Goal: Task Accomplishment & Management: Manage account settings

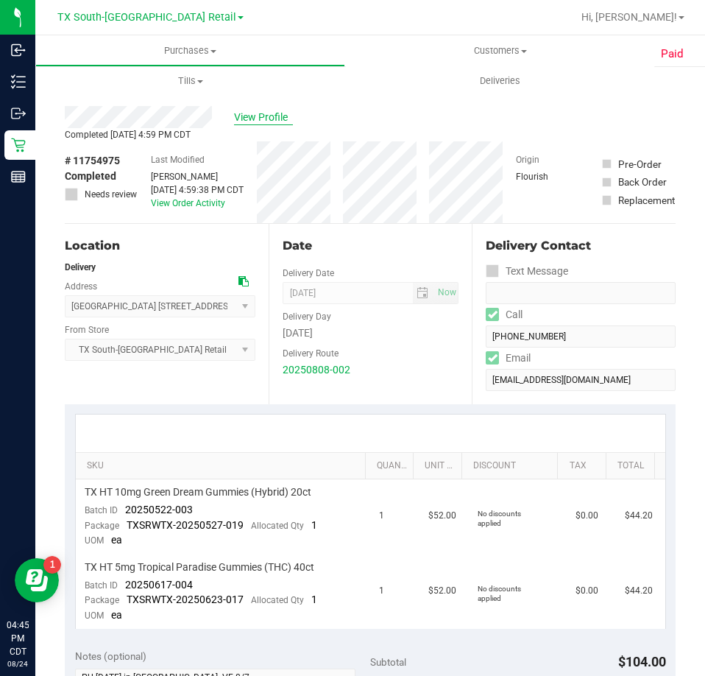
click at [278, 119] on span "View Profile" at bounding box center [263, 117] width 59 height 15
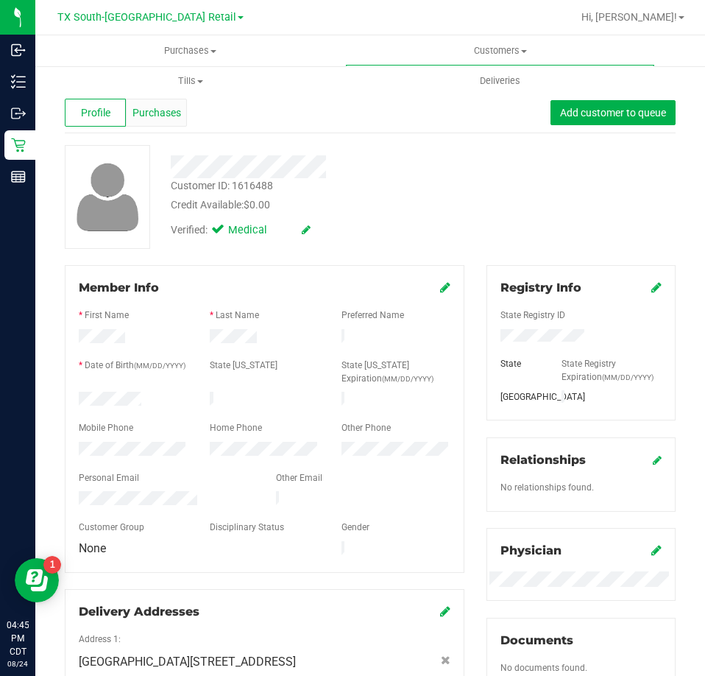
click at [169, 113] on span "Purchases" at bounding box center [157, 112] width 49 height 15
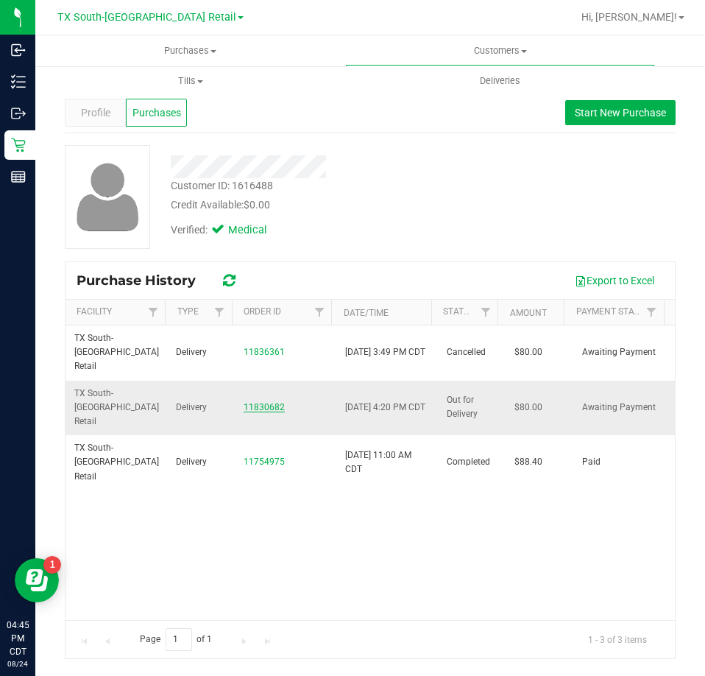
click at [253, 402] on link "11830682" at bounding box center [264, 407] width 41 height 10
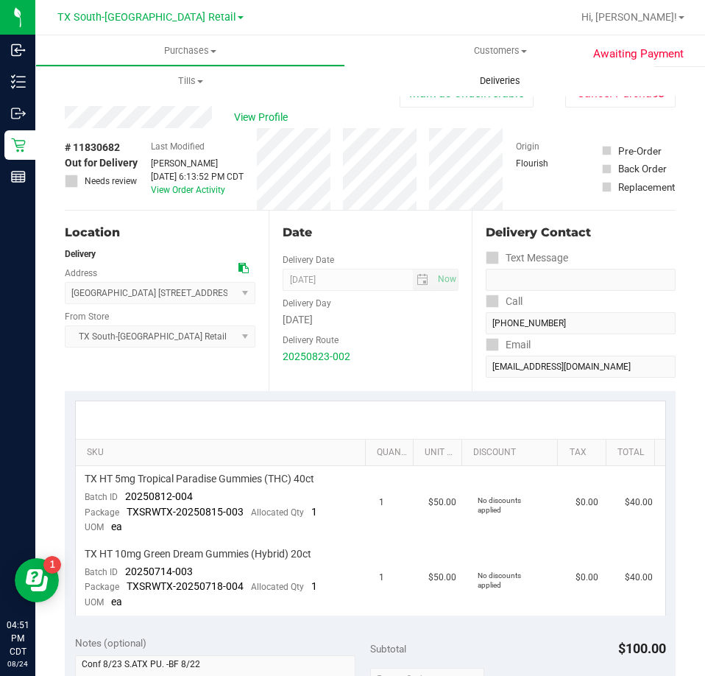
click at [495, 83] on span "Deliveries" at bounding box center [500, 80] width 80 height 13
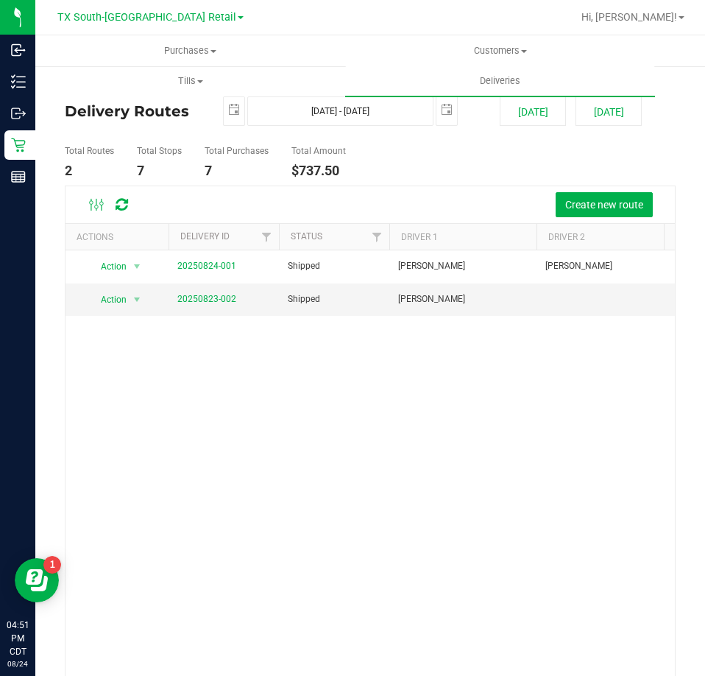
click at [35, 155] on div "Delivery Routes 2025-08-24 Aug 24, 2025 - Aug 24, 2025 2025-08-24 Today Tomorro…" at bounding box center [370, 397] width 670 height 665
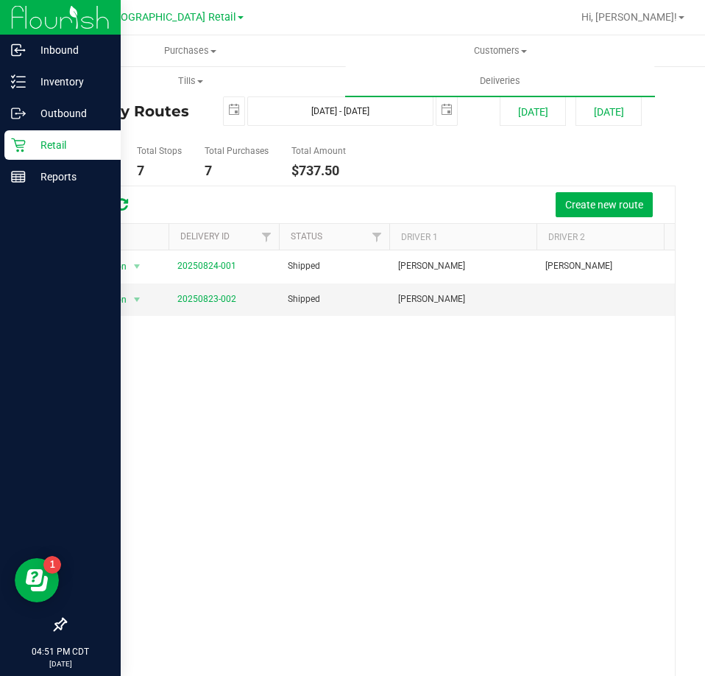
click at [31, 147] on p "Retail" at bounding box center [70, 145] width 88 height 18
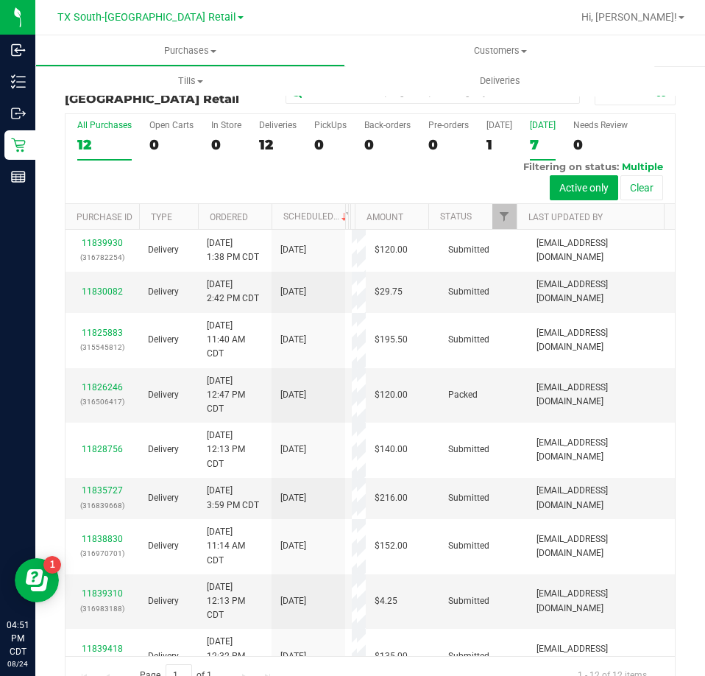
click at [532, 147] on div "7" at bounding box center [543, 144] width 26 height 17
click at [0, 0] on input "Tomorrow 7" at bounding box center [0, 0] width 0 height 0
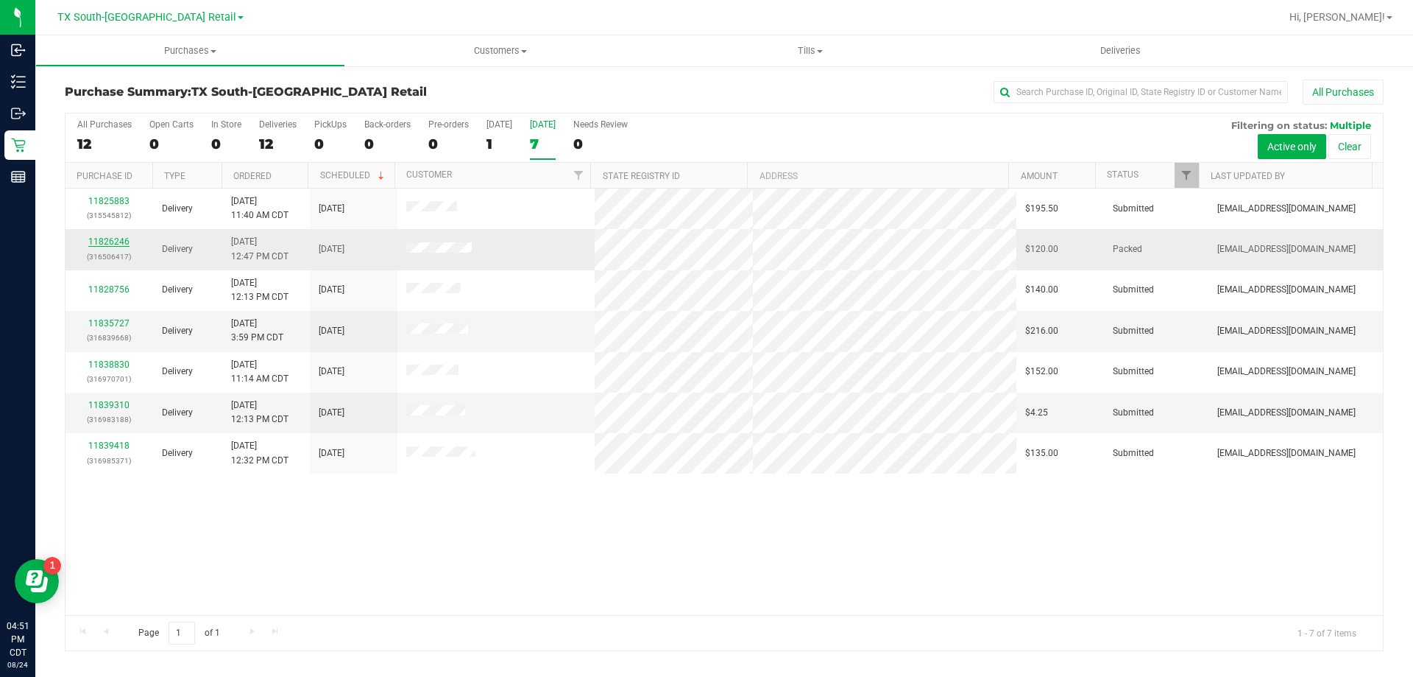
click at [112, 241] on link "11826246" at bounding box center [108, 241] width 41 height 10
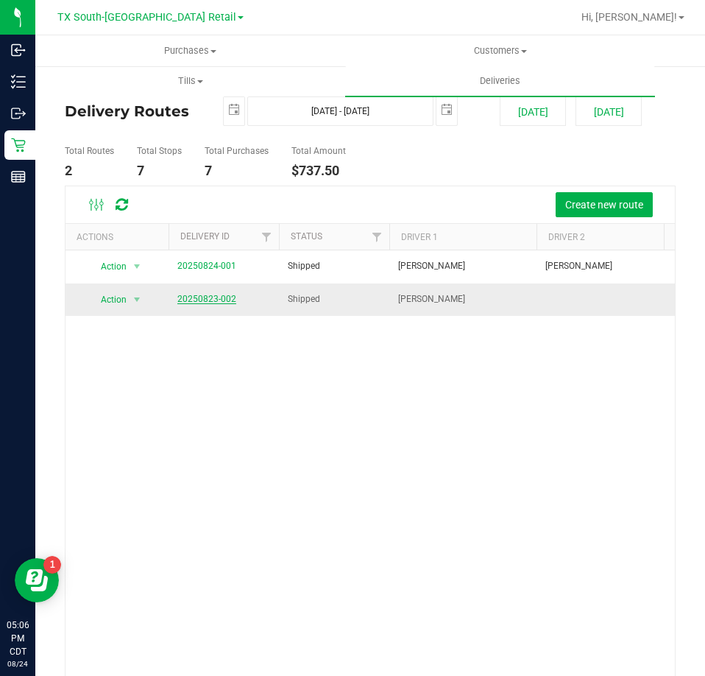
click at [216, 294] on link "20250823-002" at bounding box center [206, 299] width 59 height 10
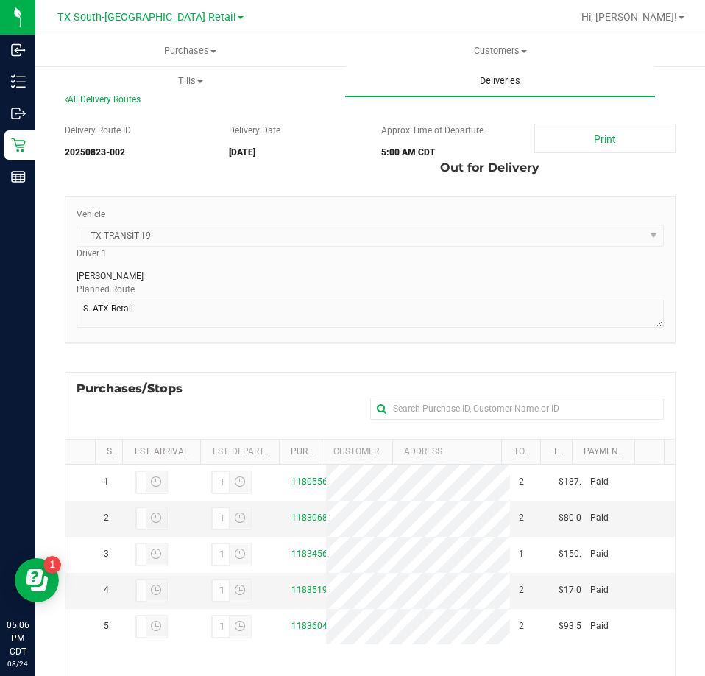
click at [490, 77] on span "Deliveries" at bounding box center [500, 80] width 80 height 13
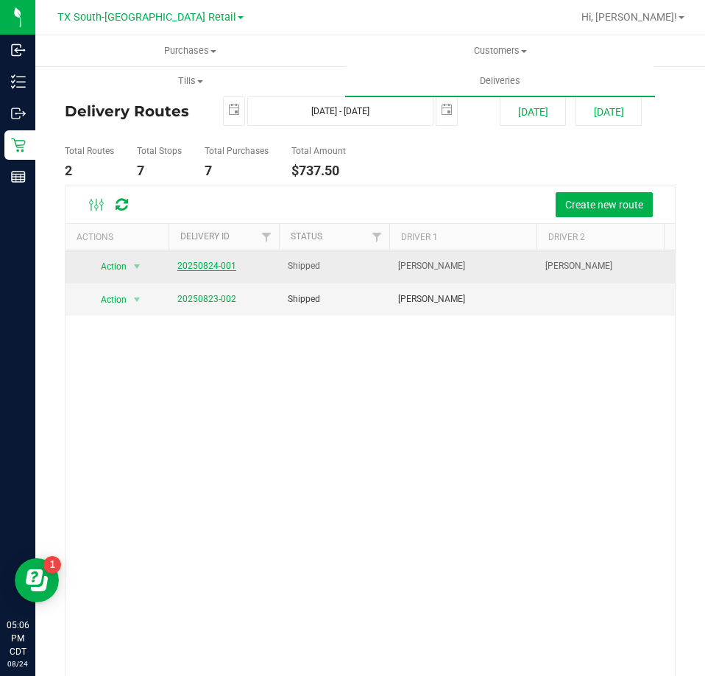
click at [213, 269] on link "20250824-001" at bounding box center [206, 266] width 59 height 10
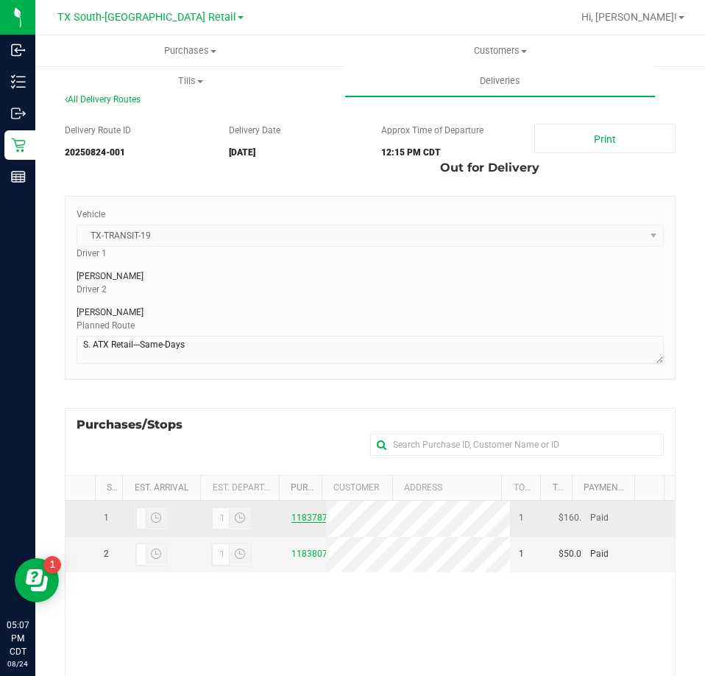
click at [299, 523] on link "11837870" at bounding box center [312, 517] width 41 height 10
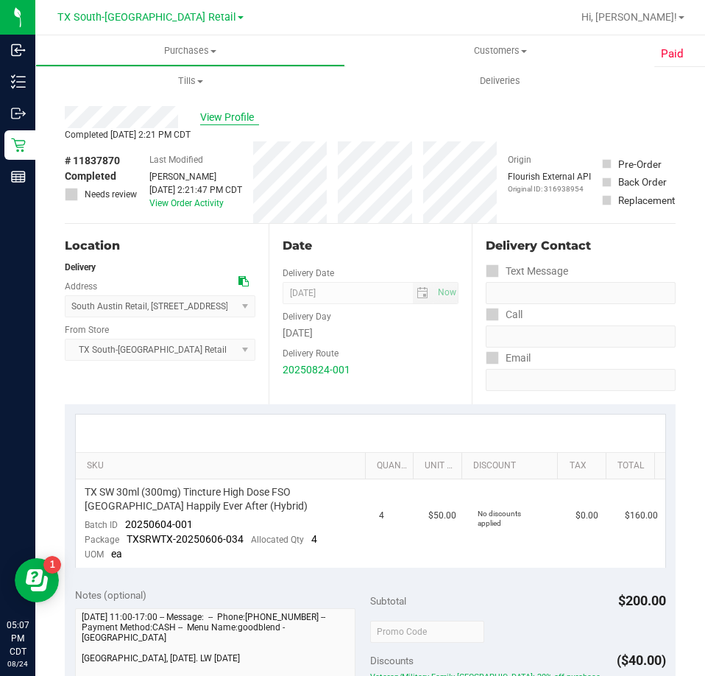
click at [232, 120] on span "View Profile" at bounding box center [229, 117] width 59 height 15
drag, startPoint x: 190, startPoint y: 525, endPoint x: 127, endPoint y: 528, distance: 62.6
click at [127, 528] on span "20250604-001" at bounding box center [159, 524] width 68 height 12
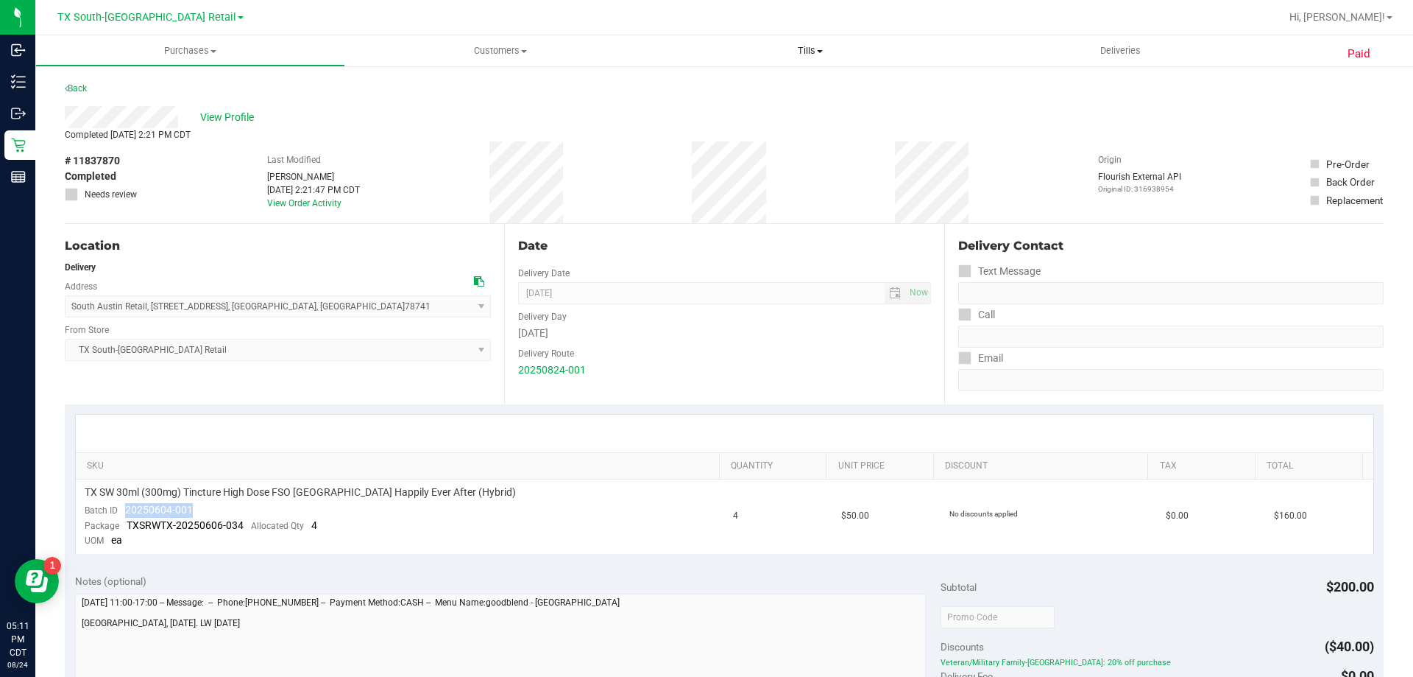
click at [705, 49] on span "Tills" at bounding box center [810, 50] width 308 height 13
click at [705, 87] on span "Manage tills" at bounding box center [704, 88] width 99 height 13
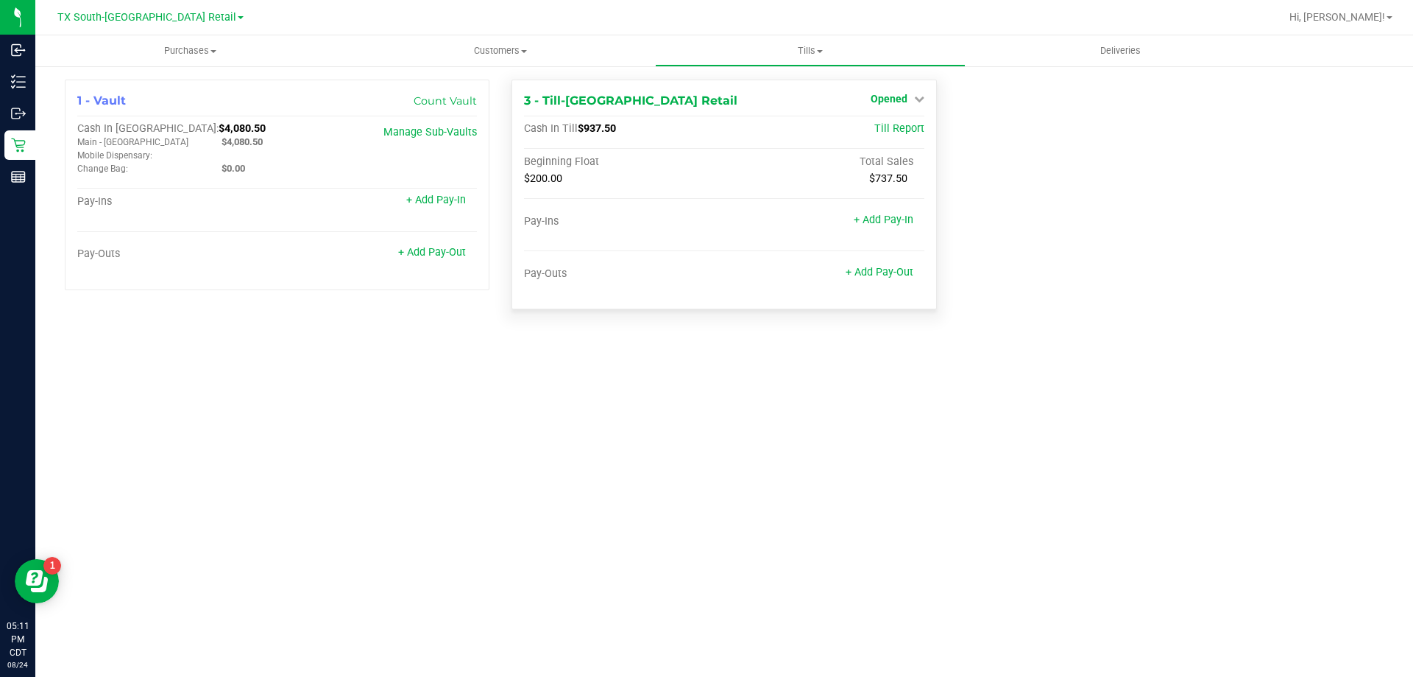
click at [705, 98] on span "Opened" at bounding box center [889, 99] width 37 height 12
click at [705, 135] on link "Close Till" at bounding box center [891, 130] width 40 height 12
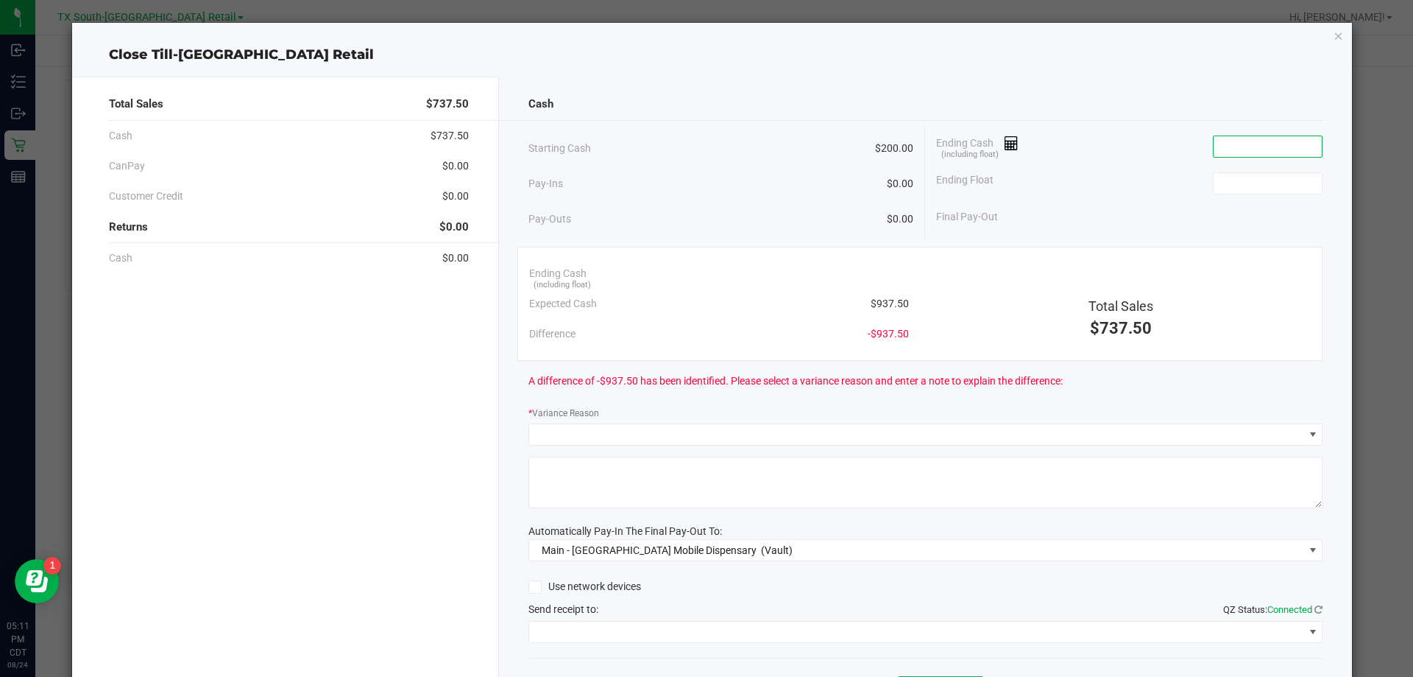
click at [705, 152] on input at bounding box center [1268, 146] width 108 height 21
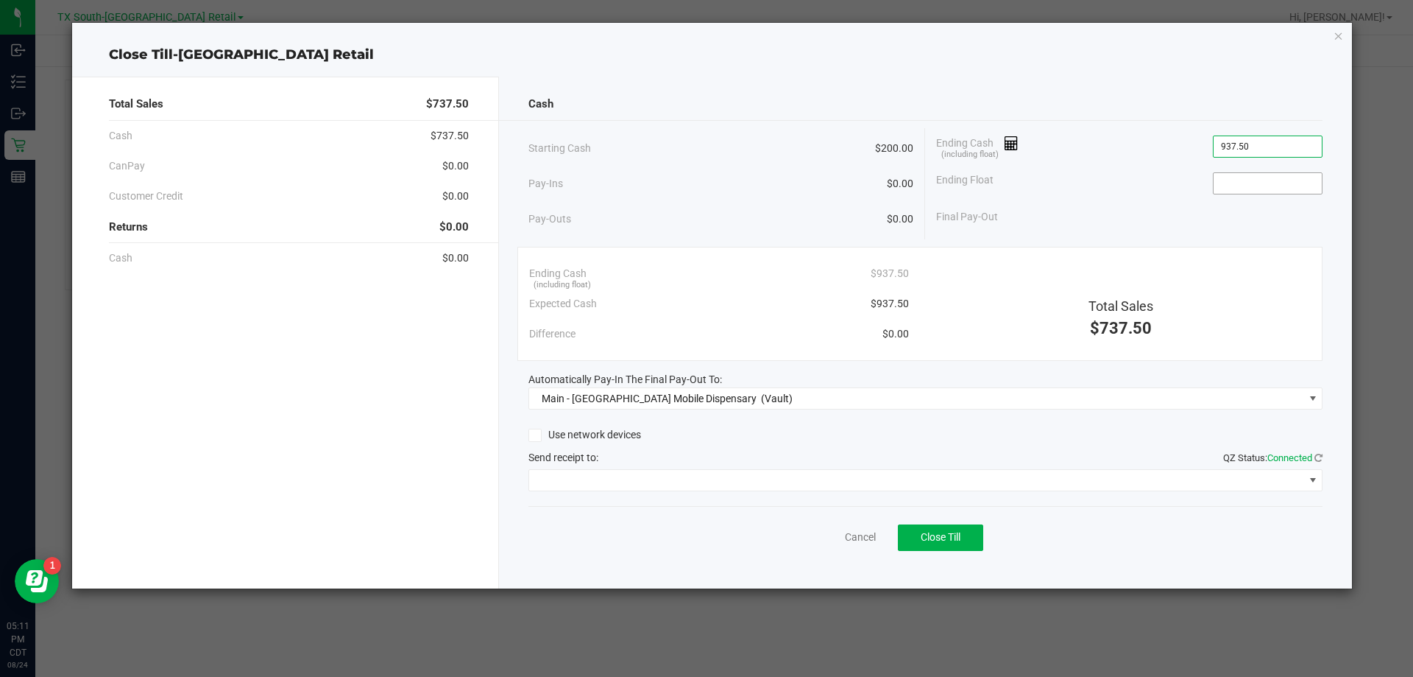
type input "$937.50"
click at [705, 181] on input at bounding box center [1268, 183] width 108 height 21
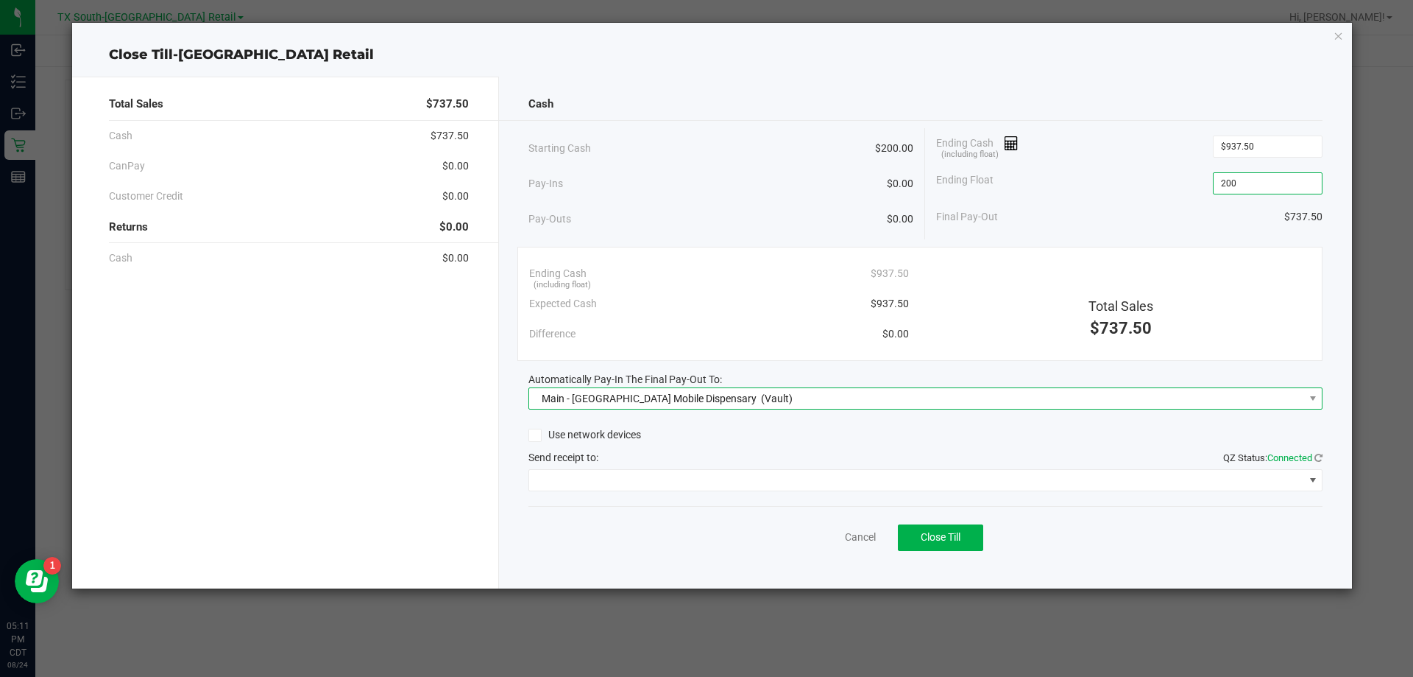
type input "$200.00"
click at [705, 400] on span "Main - TX Mobile Dispensary (Vault)" at bounding box center [916, 398] width 775 height 21
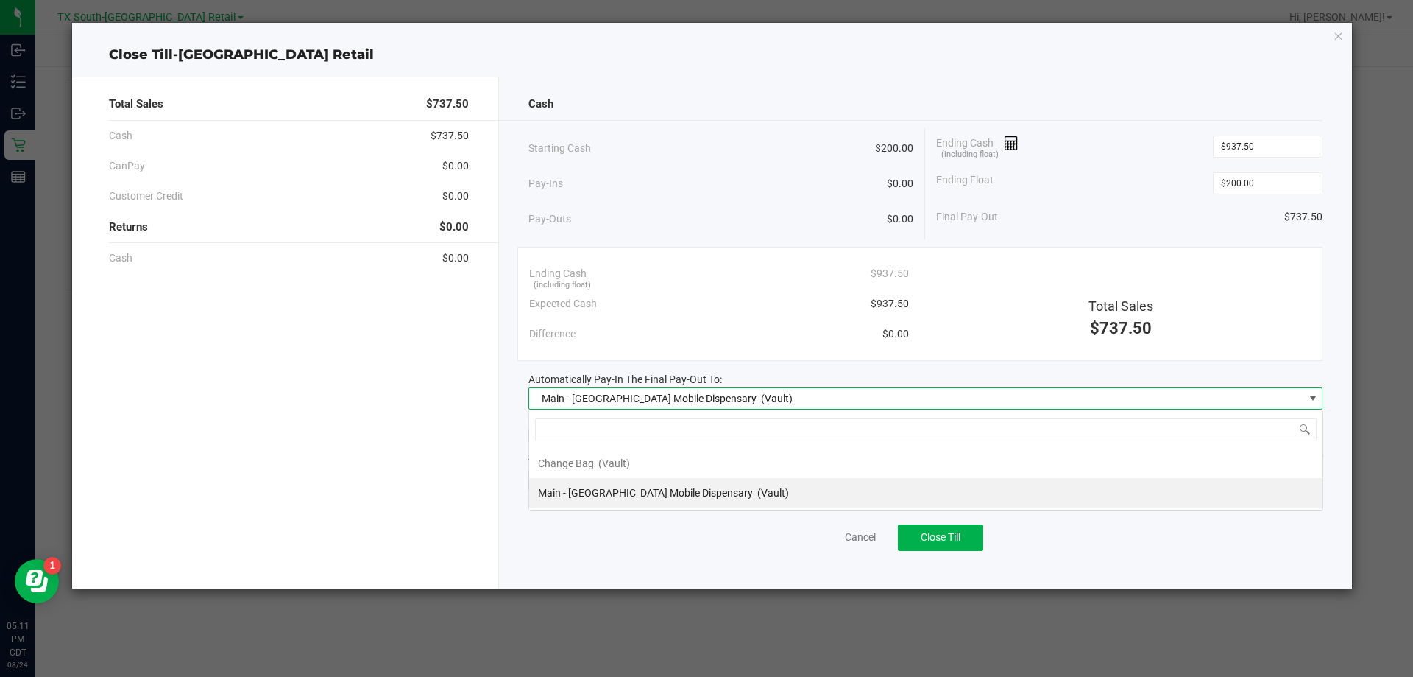
scroll to position [22, 794]
click at [610, 496] on span "Main - TX Mobile Dispensary" at bounding box center [645, 493] width 215 height 12
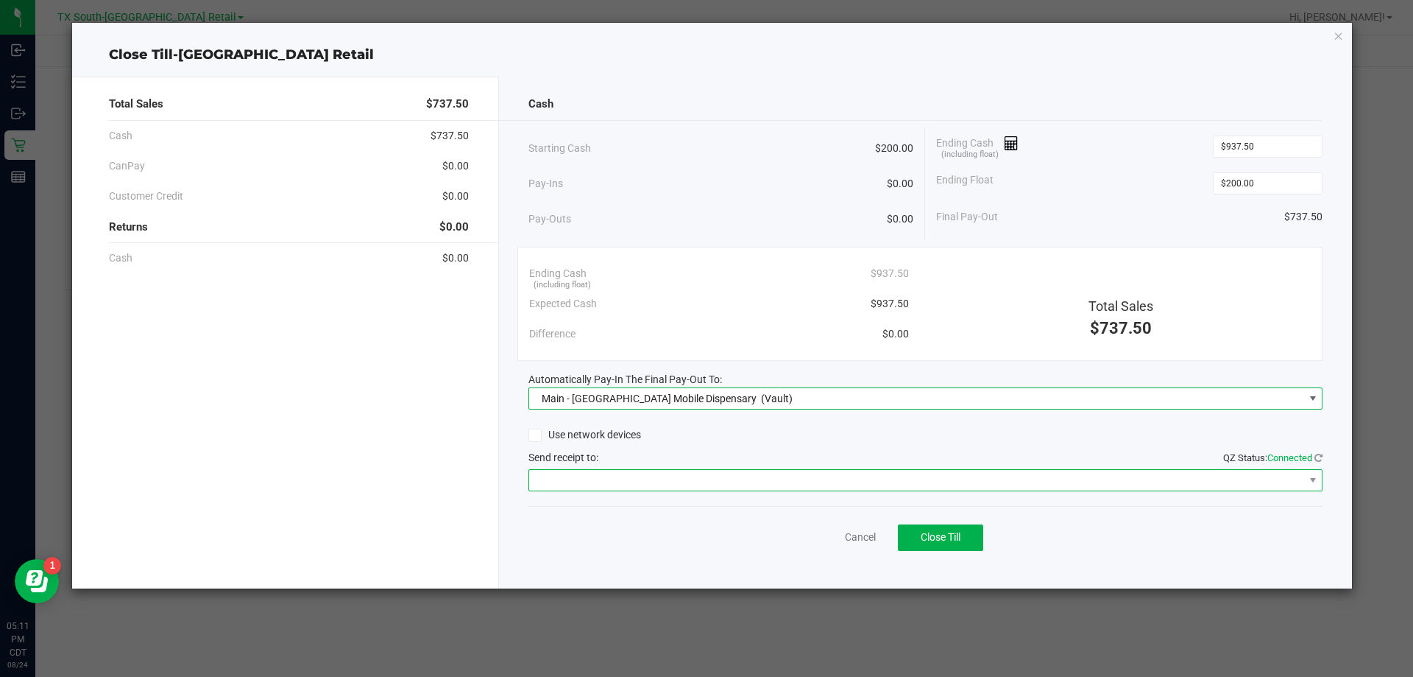
click at [595, 485] on span at bounding box center [916, 480] width 775 height 21
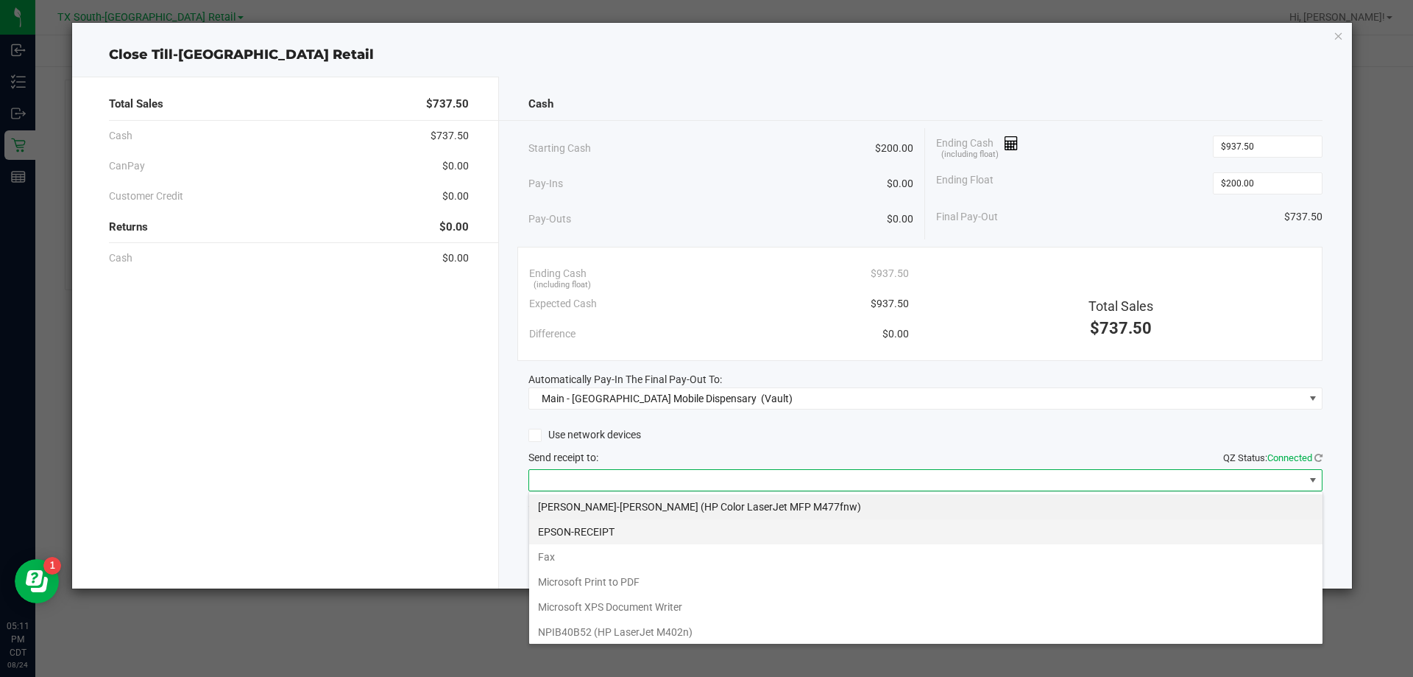
drag, startPoint x: 587, startPoint y: 532, endPoint x: 599, endPoint y: 540, distance: 13.9
click at [593, 537] on li "EPSON-RECEIPT" at bounding box center [926, 531] width 794 height 25
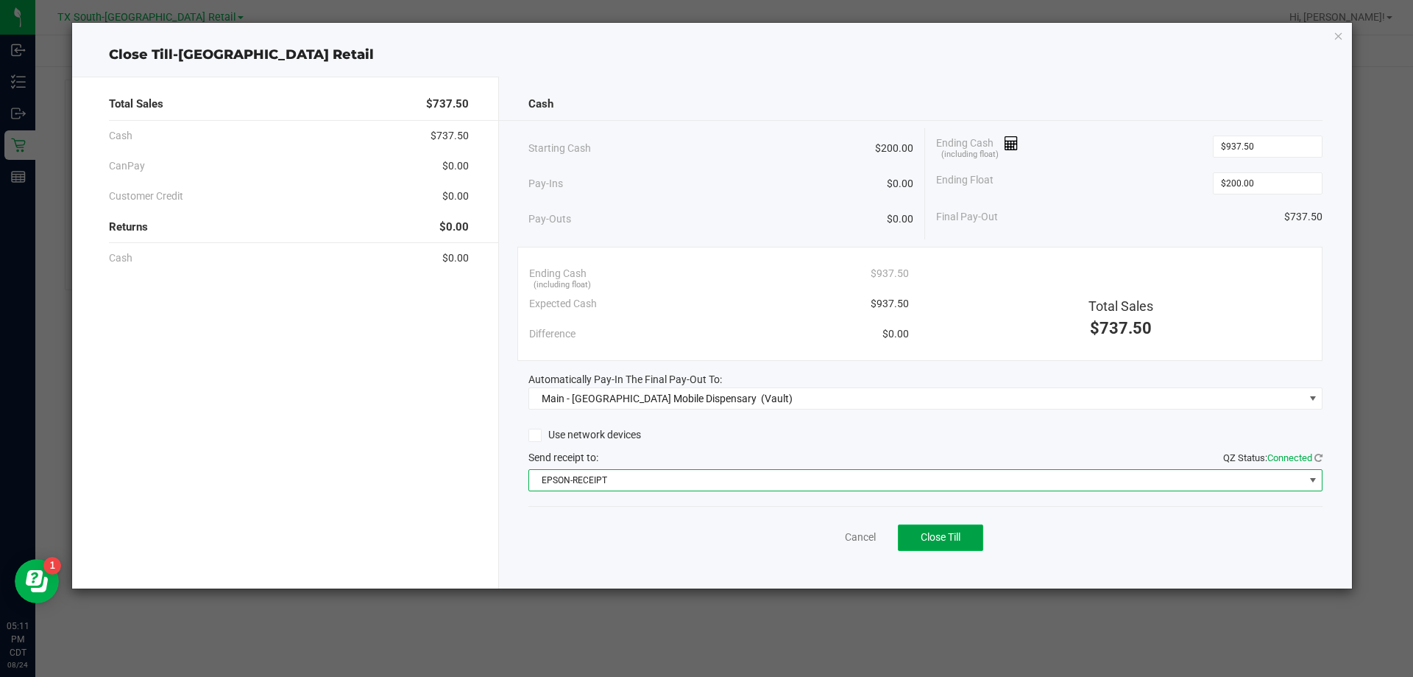
click at [705, 529] on button "Close Till" at bounding box center [940, 537] width 85 height 27
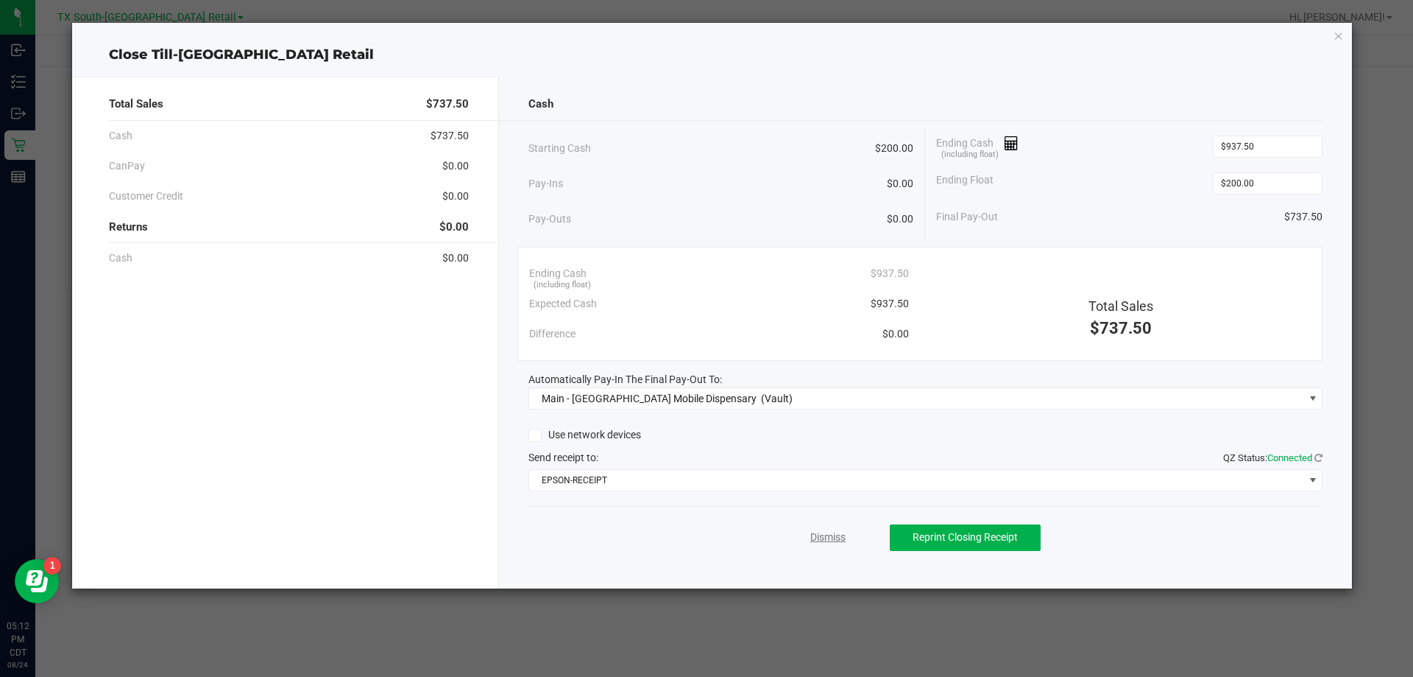
click at [705, 537] on link "Dismiss" at bounding box center [828, 536] width 35 height 15
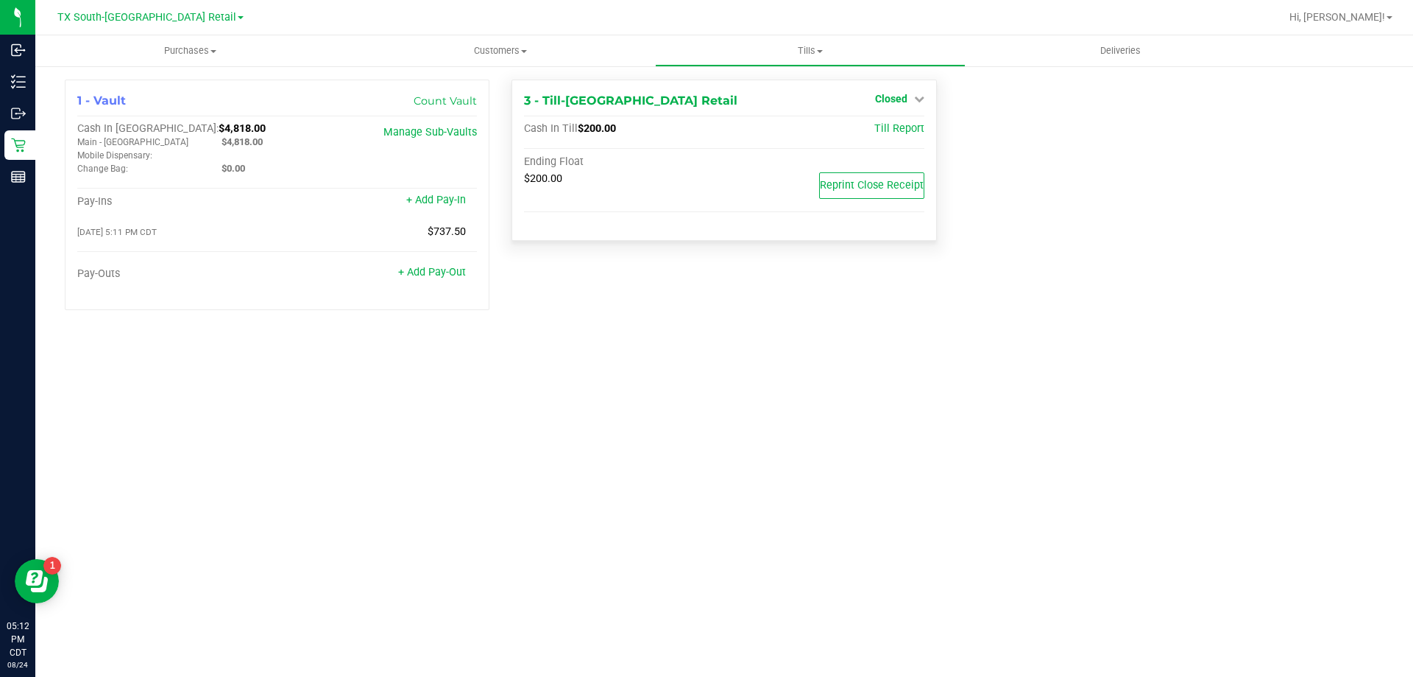
click at [705, 94] on span "Closed" at bounding box center [891, 99] width 32 height 12
click at [705, 132] on div "Open Till" at bounding box center [890, 130] width 109 height 18
click at [705, 132] on link "Open Till" at bounding box center [891, 130] width 39 height 12
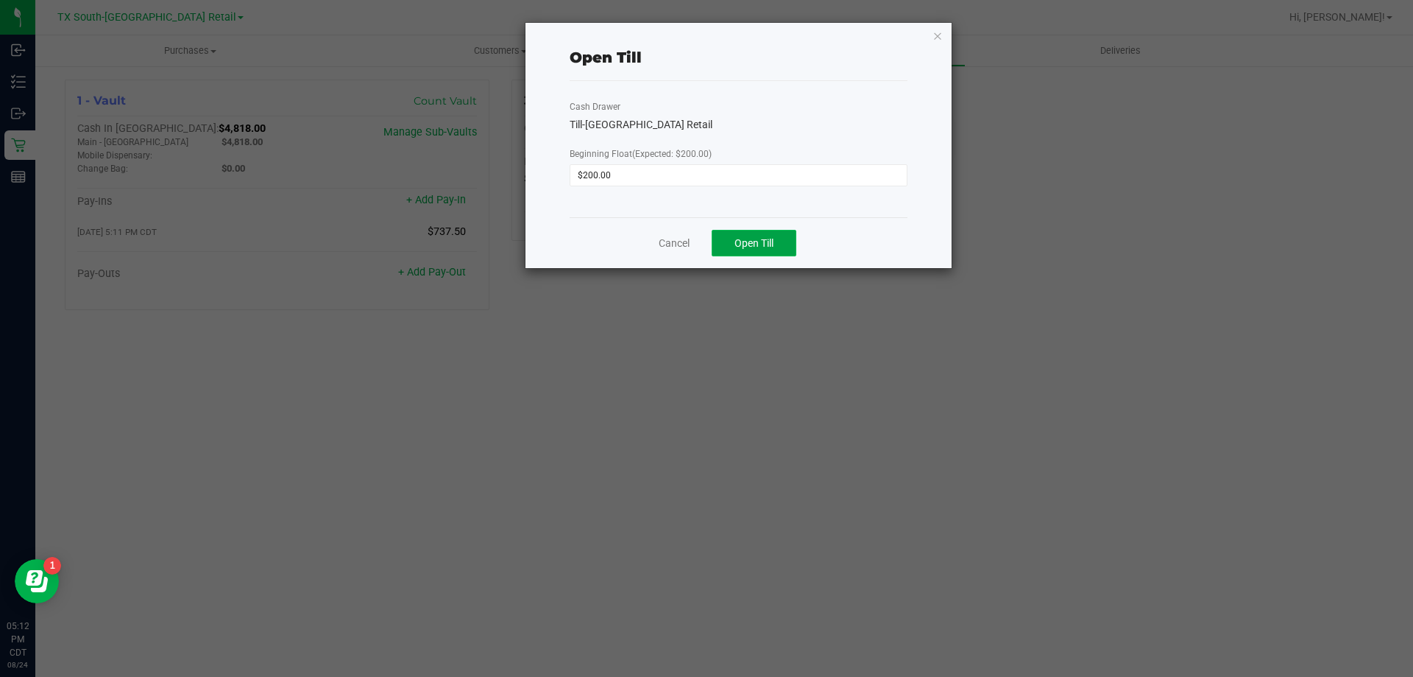
click at [705, 240] on span "Open Till" at bounding box center [754, 243] width 39 height 12
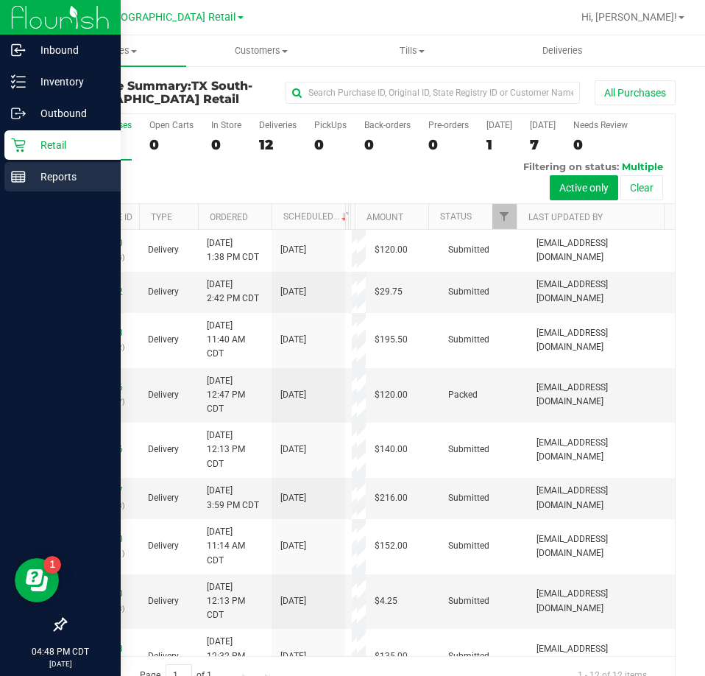
click at [35, 174] on p "Reports" at bounding box center [70, 177] width 88 height 18
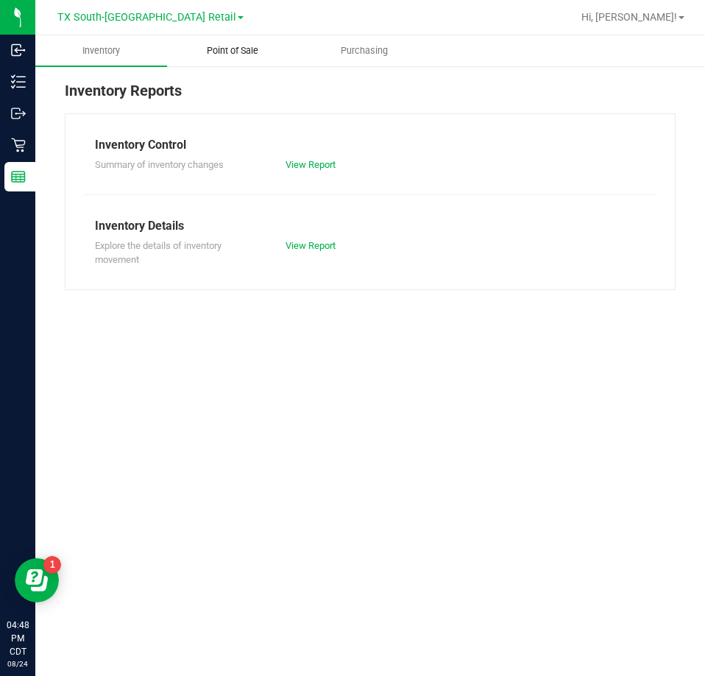
click at [233, 50] on span "Point of Sale" at bounding box center [232, 50] width 91 height 13
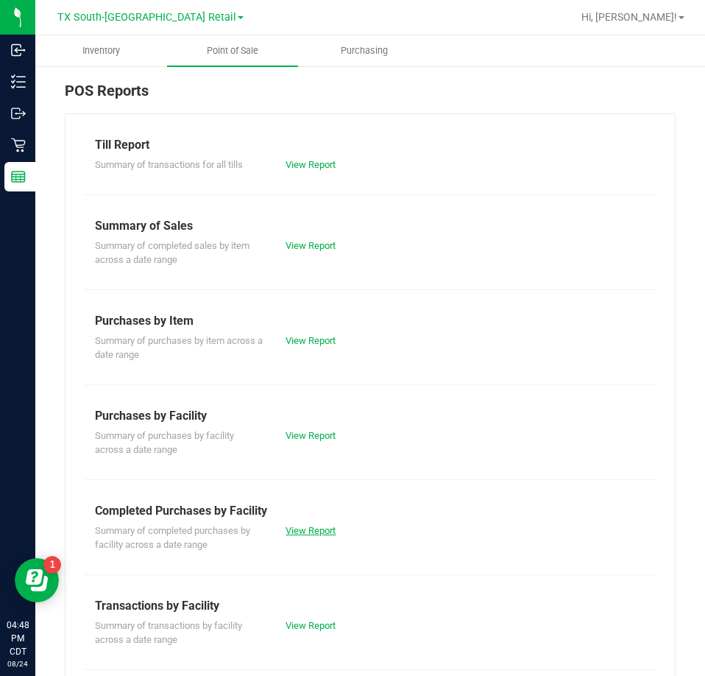
click at [314, 529] on link "View Report" at bounding box center [311, 530] width 50 height 11
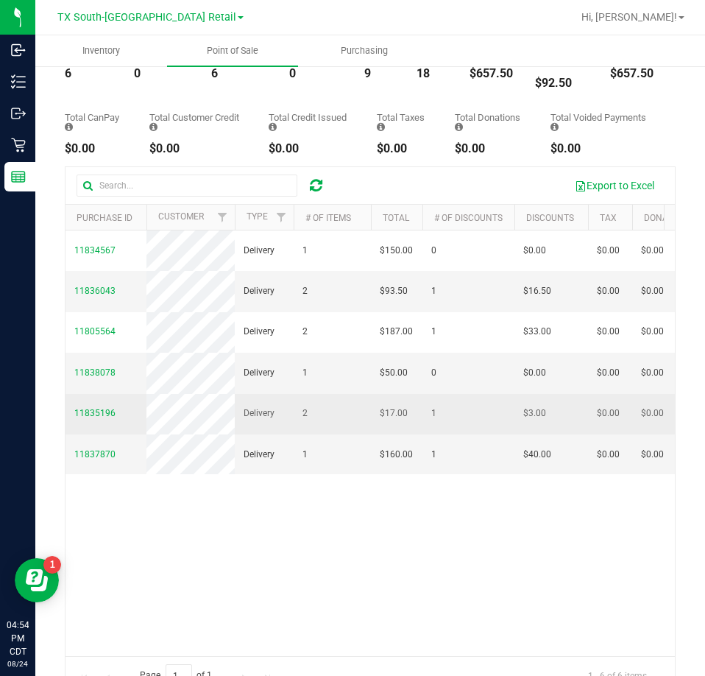
scroll to position [147, 0]
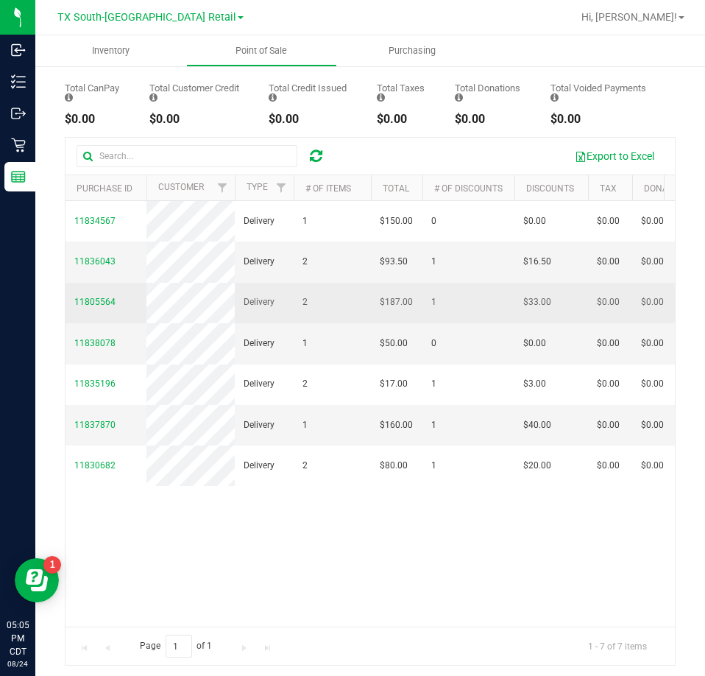
scroll to position [164, 0]
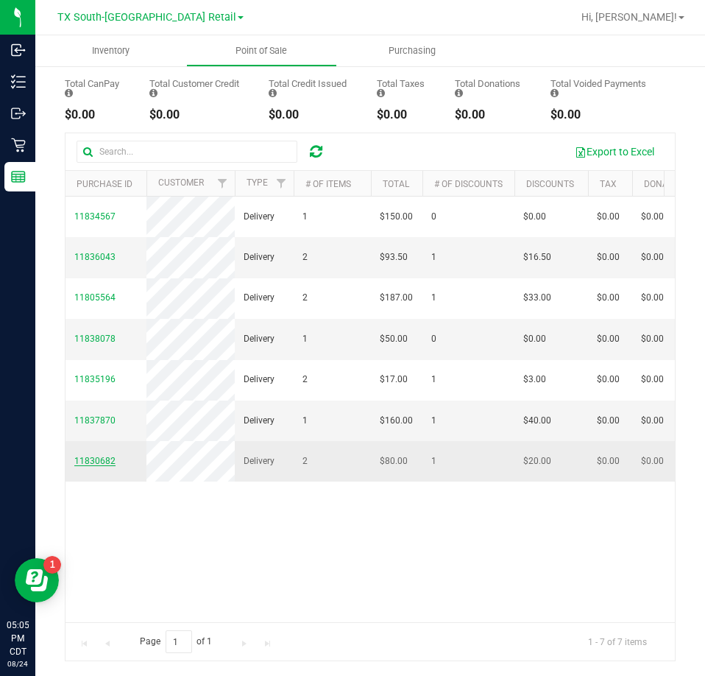
click at [97, 466] on span "11830682" at bounding box center [94, 461] width 41 height 10
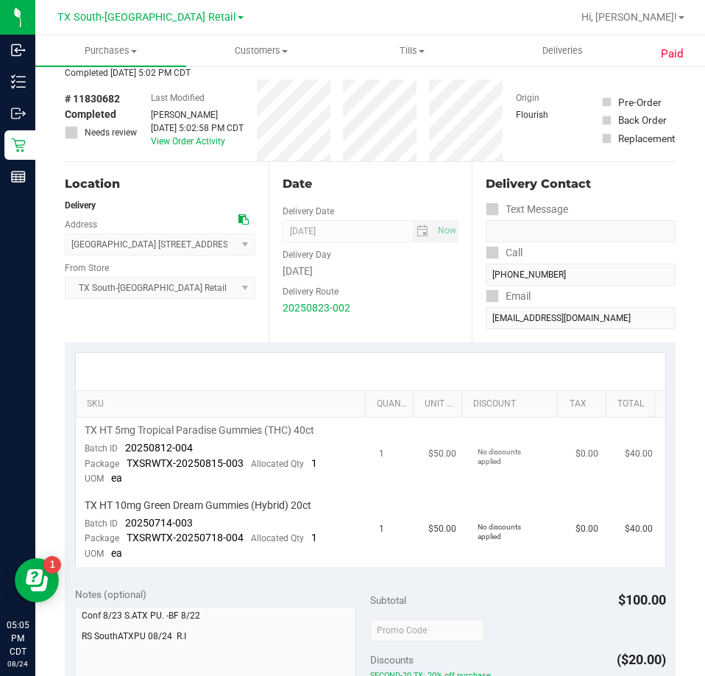
scroll to position [294, 0]
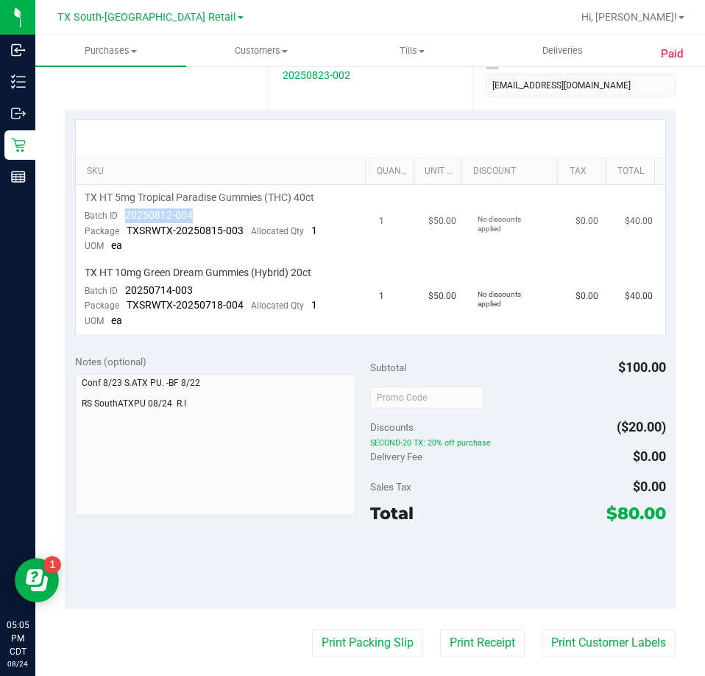
drag, startPoint x: 195, startPoint y: 211, endPoint x: 133, endPoint y: 215, distance: 62.7
click at [124, 217] on td "TX HT 5mg Tropical Paradise Gummies (THC) 40ct Batch ID 20250812-004 Package TX…" at bounding box center [223, 222] width 295 height 75
drag, startPoint x: 198, startPoint y: 289, endPoint x: 125, endPoint y: 292, distance: 73.0
click at [125, 292] on td "TX HT 10mg Green Dream Gummies (Hybrid) 20ct Batch ID 20250714-003 Package TXSR…" at bounding box center [223, 297] width 295 height 74
